Goal: Navigation & Orientation: Go to known website

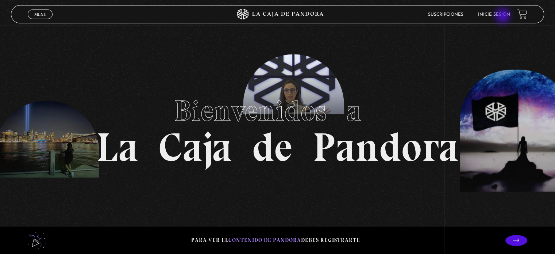
click at [504, 16] on link "Inicie sesión" at bounding box center [494, 14] width 32 height 4
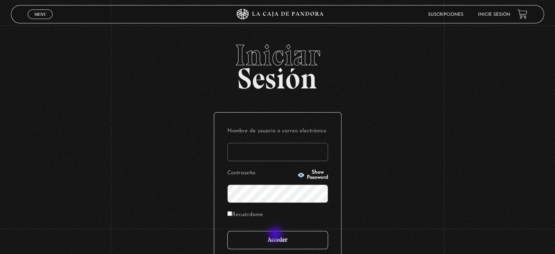
type input "kasdtica@yahoo.es"
click at [276, 236] on input "Acceder" at bounding box center [277, 240] width 101 height 18
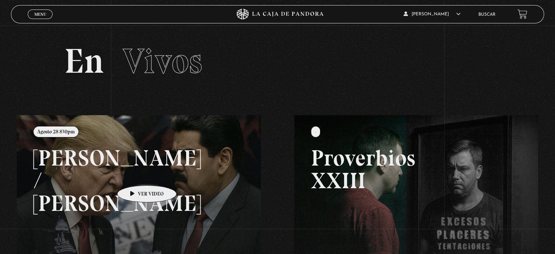
click at [135, 174] on link at bounding box center [294, 242] width 555 height 254
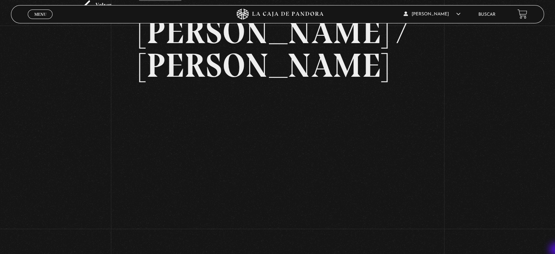
scroll to position [53, 0]
